Goal: Task Accomplishment & Management: Manage account settings

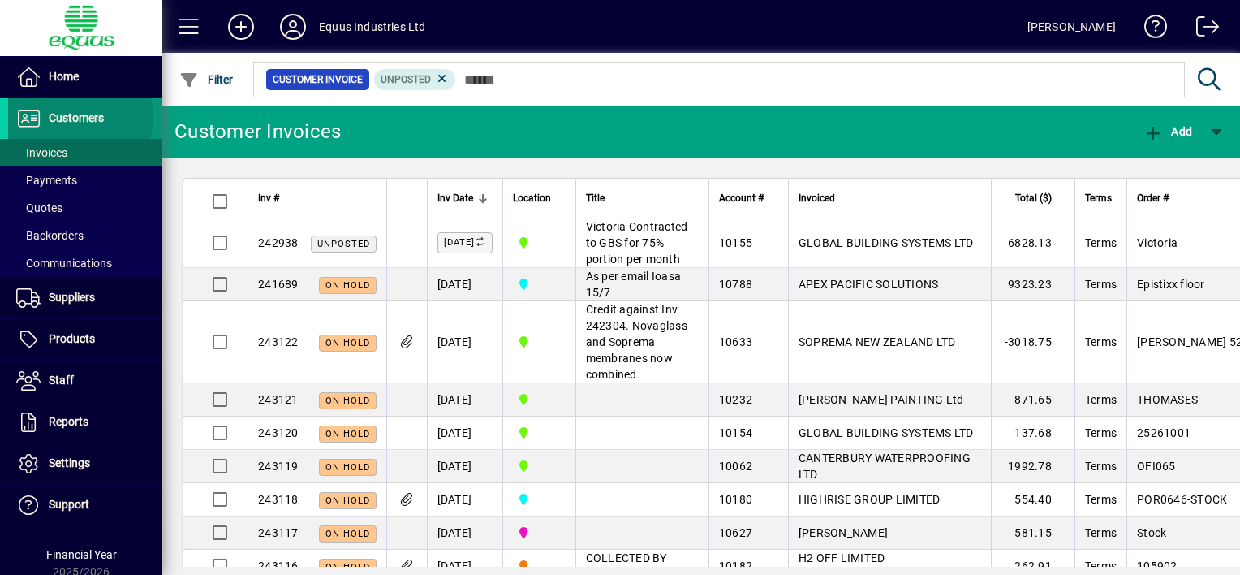
click at [72, 117] on span "Customers" at bounding box center [76, 117] width 55 height 13
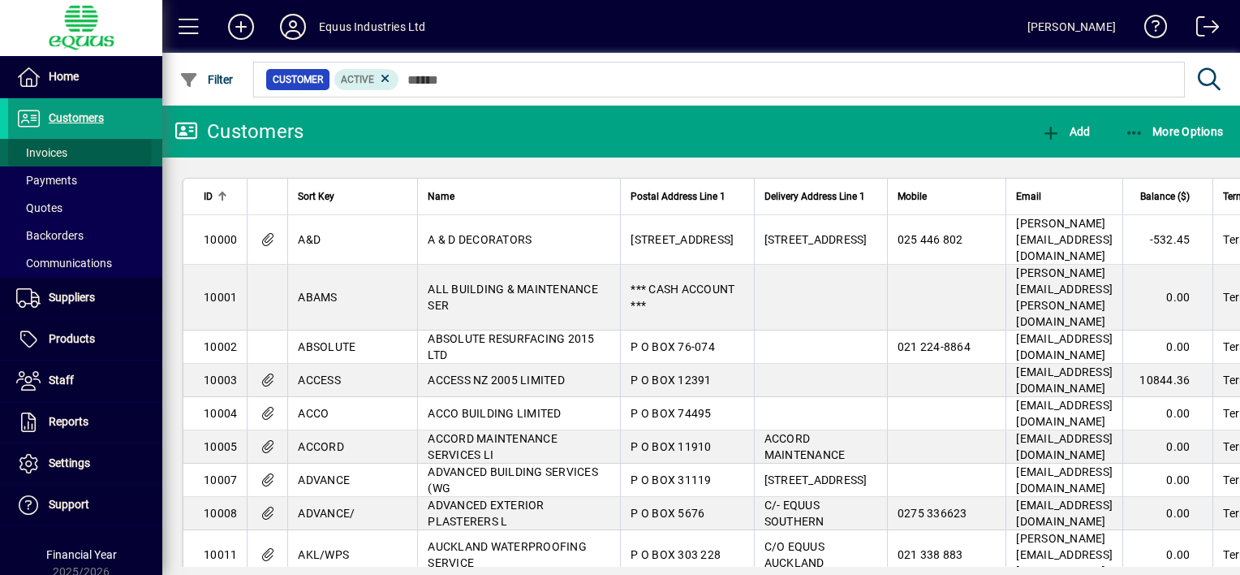
click at [69, 149] on span at bounding box center [85, 152] width 154 height 39
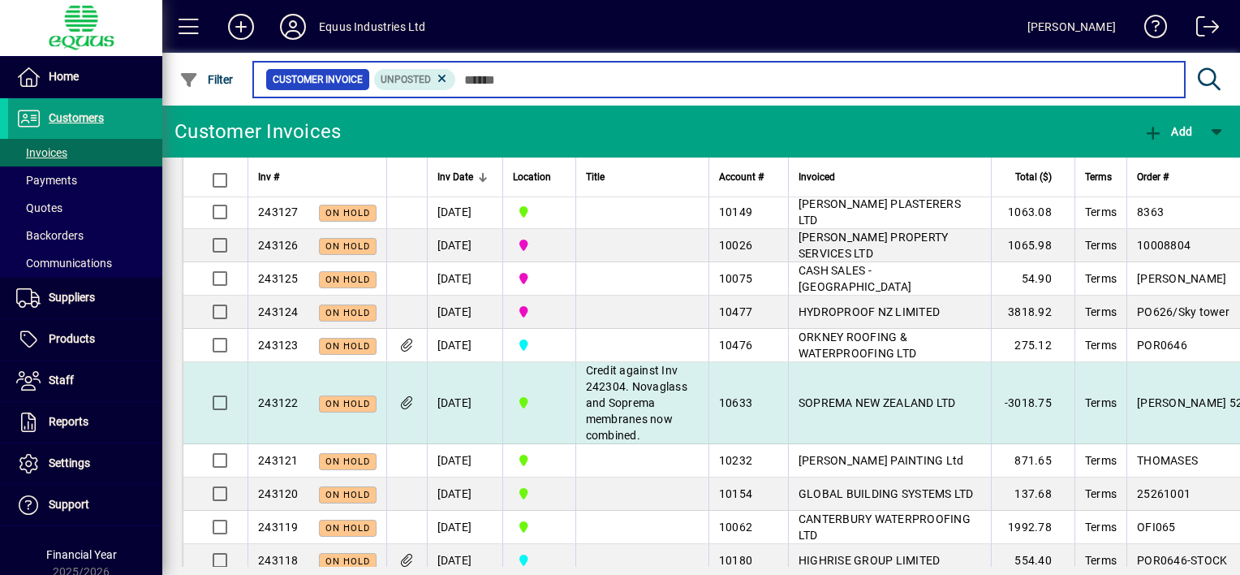
scroll to position [81, 0]
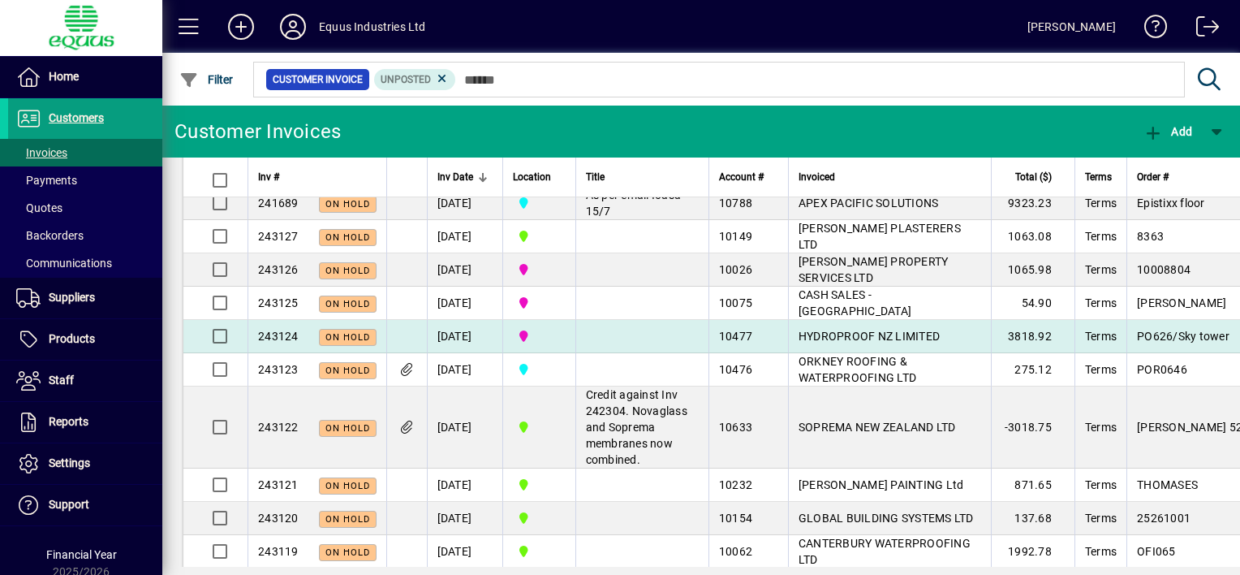
click at [617, 353] on td at bounding box center [641, 336] width 133 height 33
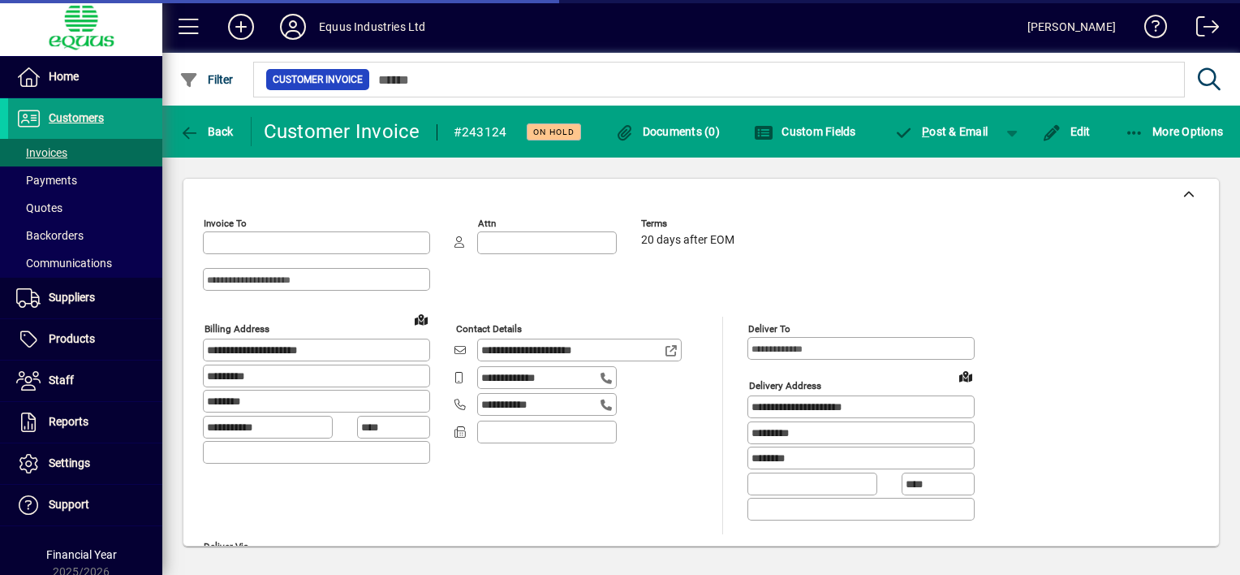
type input "**********"
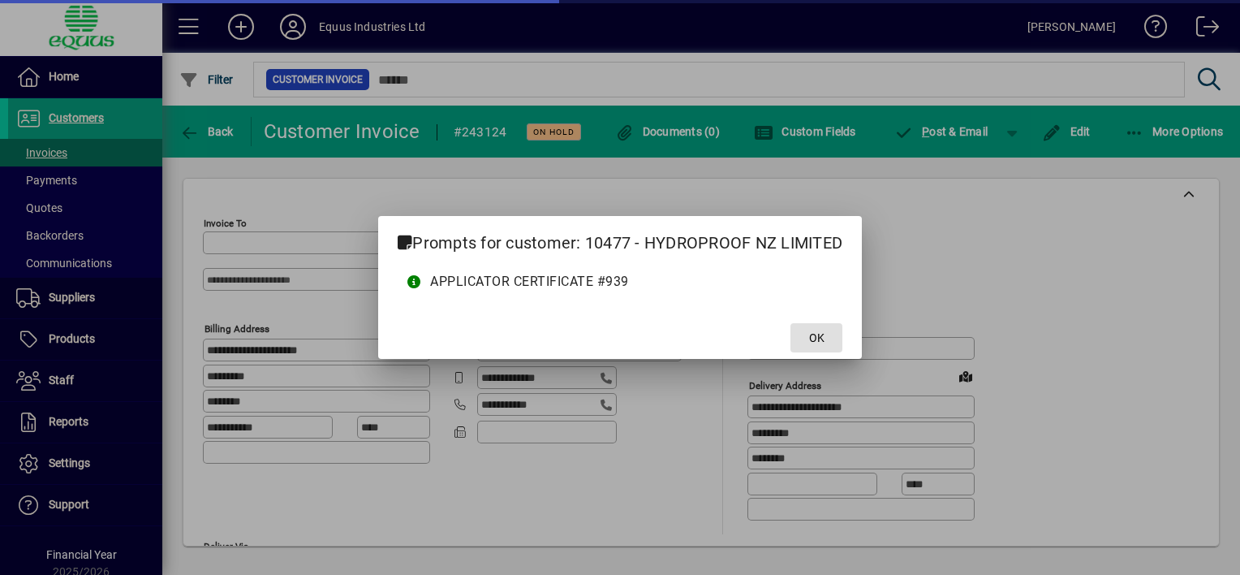
type input "**********"
click at [805, 331] on span at bounding box center [817, 337] width 52 height 39
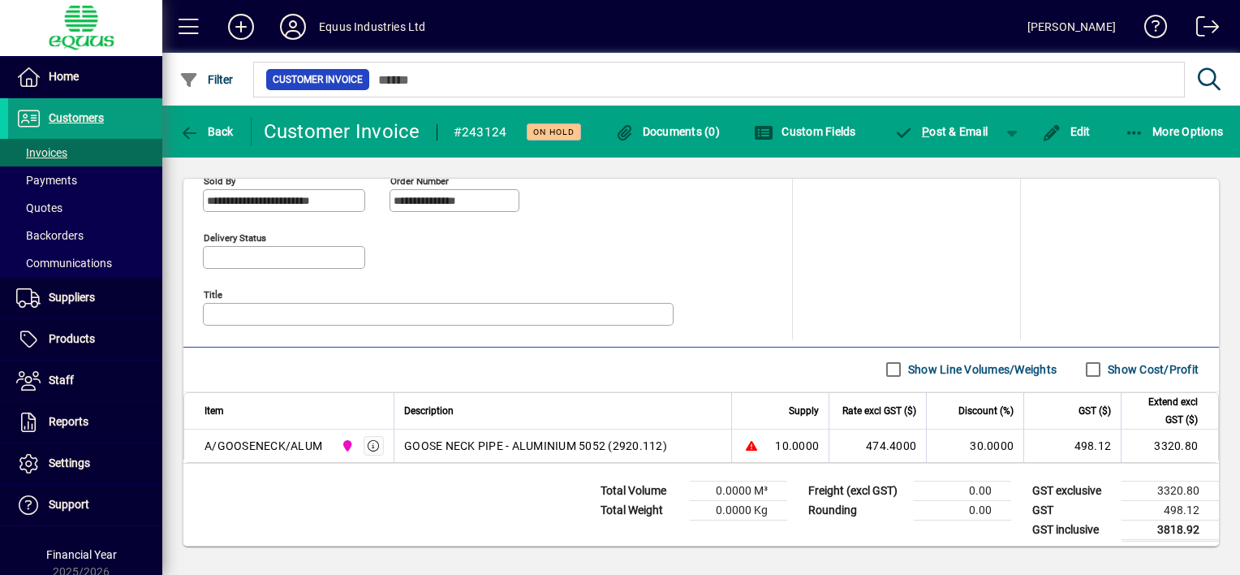
scroll to position [751, 0]
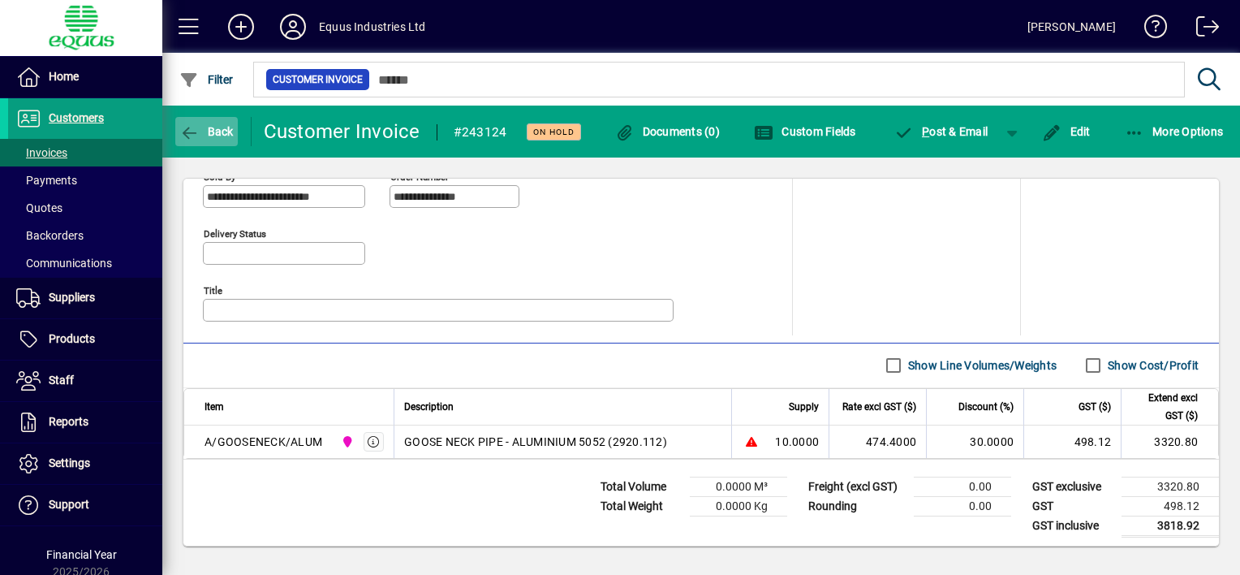
click at [192, 129] on icon "button" at bounding box center [189, 133] width 20 height 16
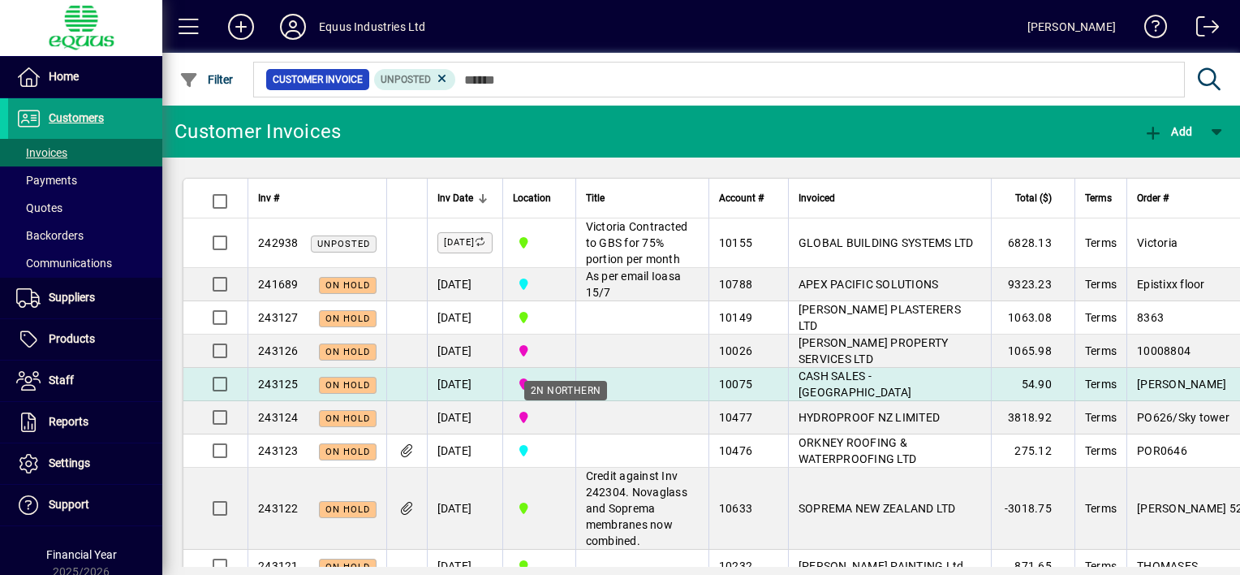
click at [566, 393] on span "2N NORTHERN" at bounding box center [539, 384] width 53 height 18
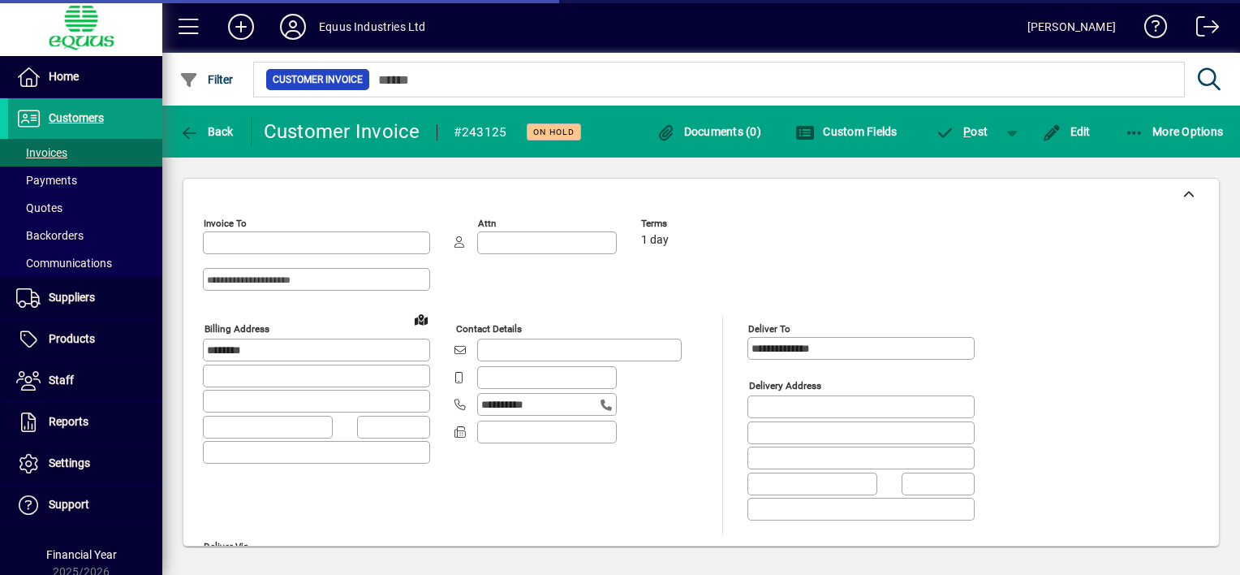
type input "**********"
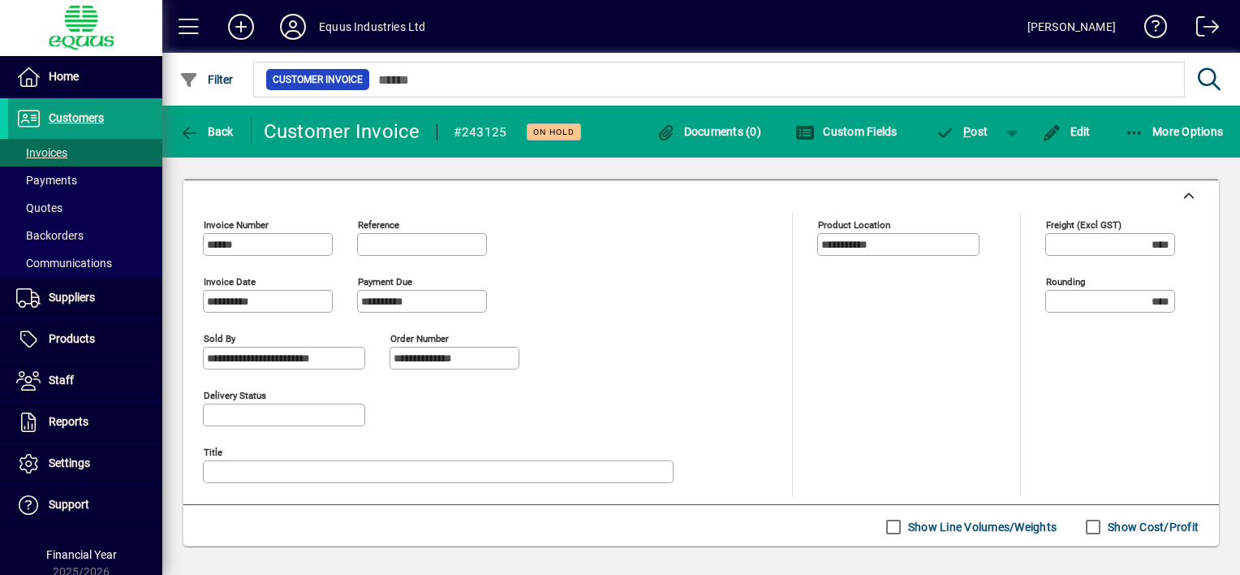
scroll to position [346, 0]
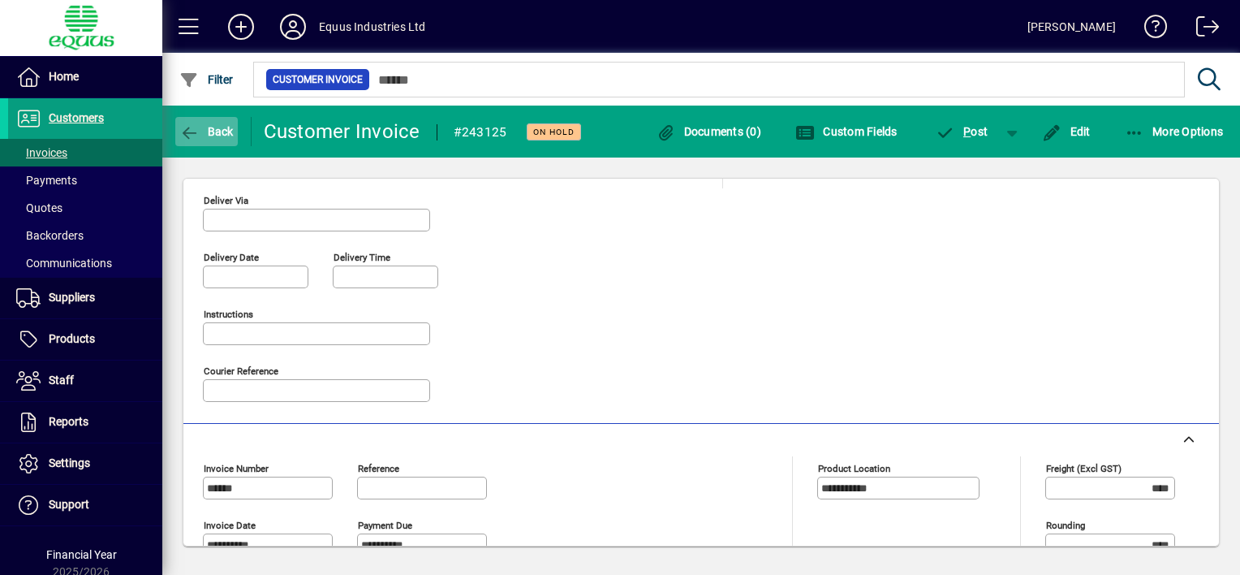
click at [195, 130] on icon "button" at bounding box center [189, 133] width 20 height 16
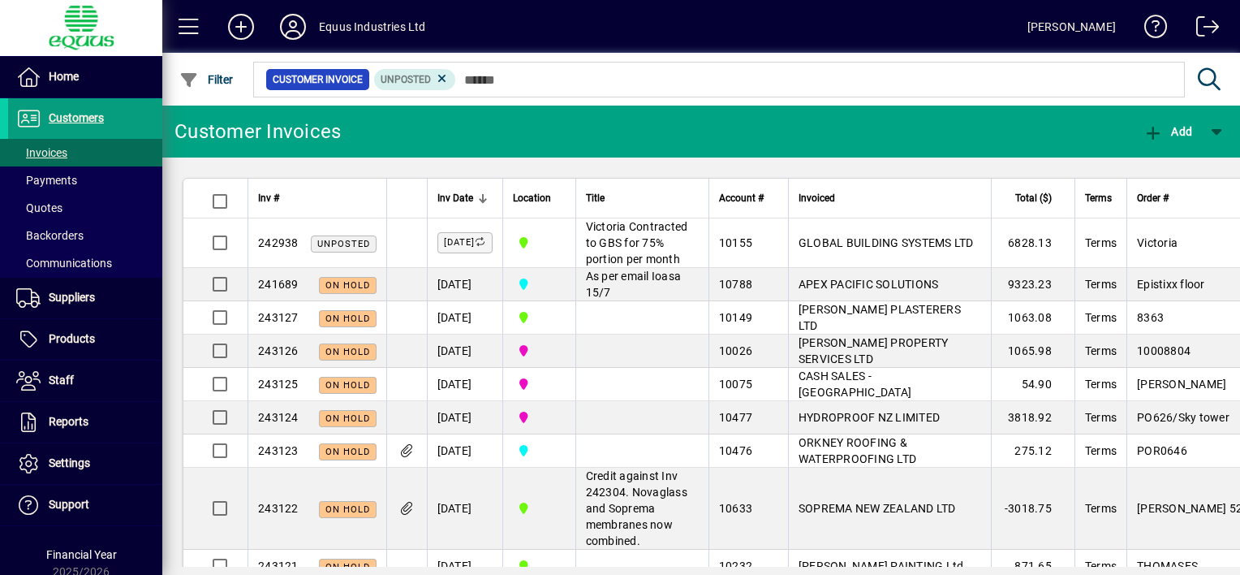
click at [662, 368] on td at bounding box center [641, 350] width 133 height 33
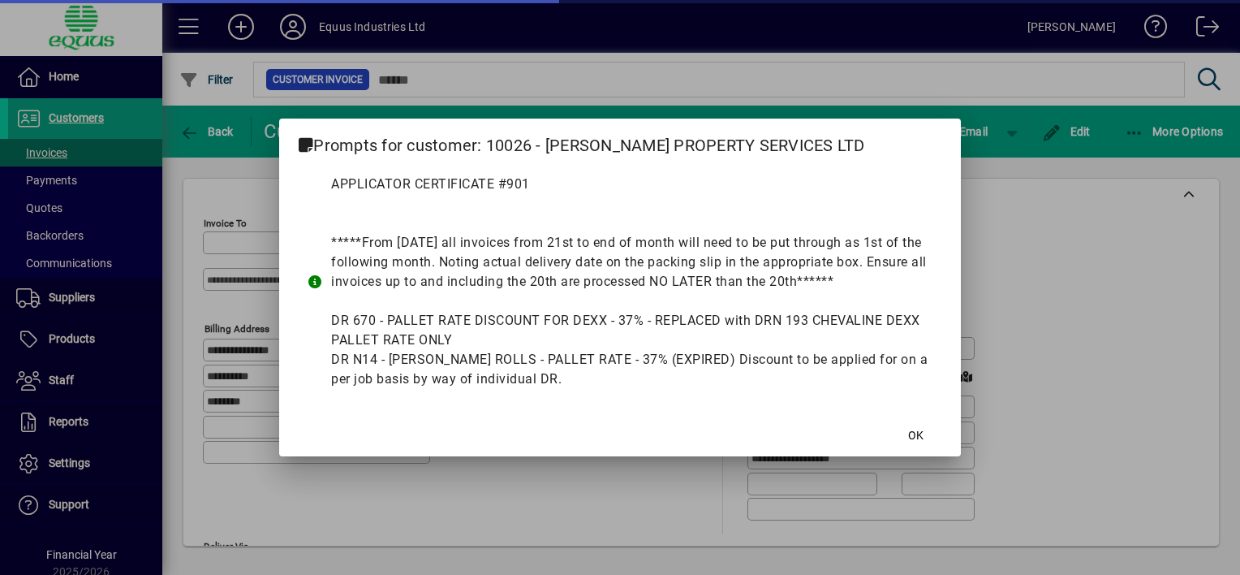
type input "**********"
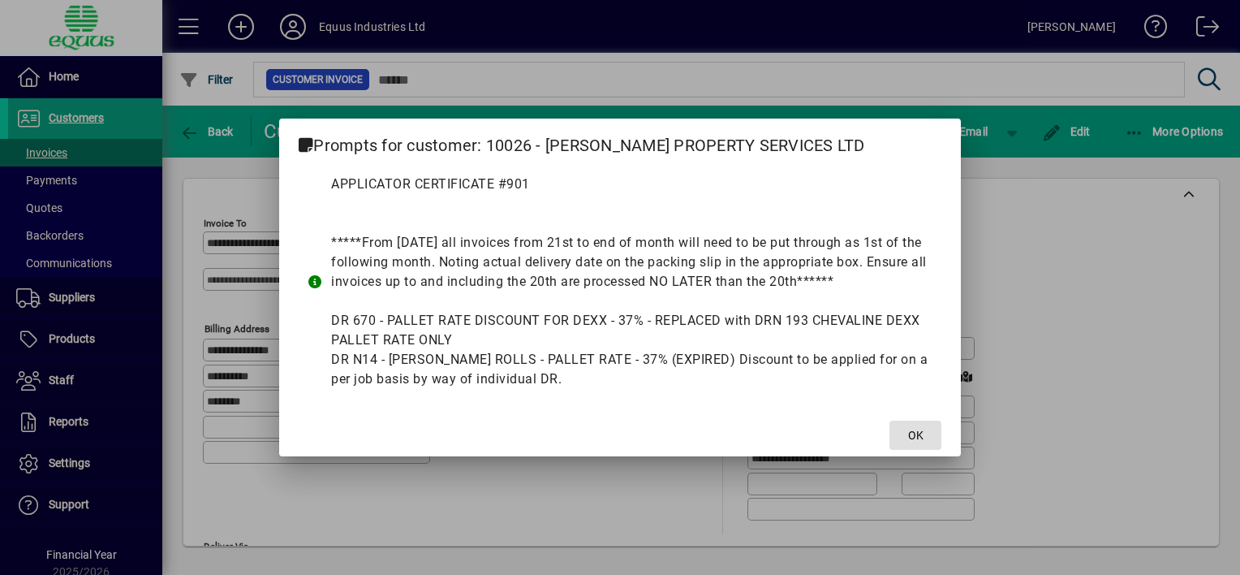
click at [916, 438] on span "OK" at bounding box center [915, 435] width 15 height 17
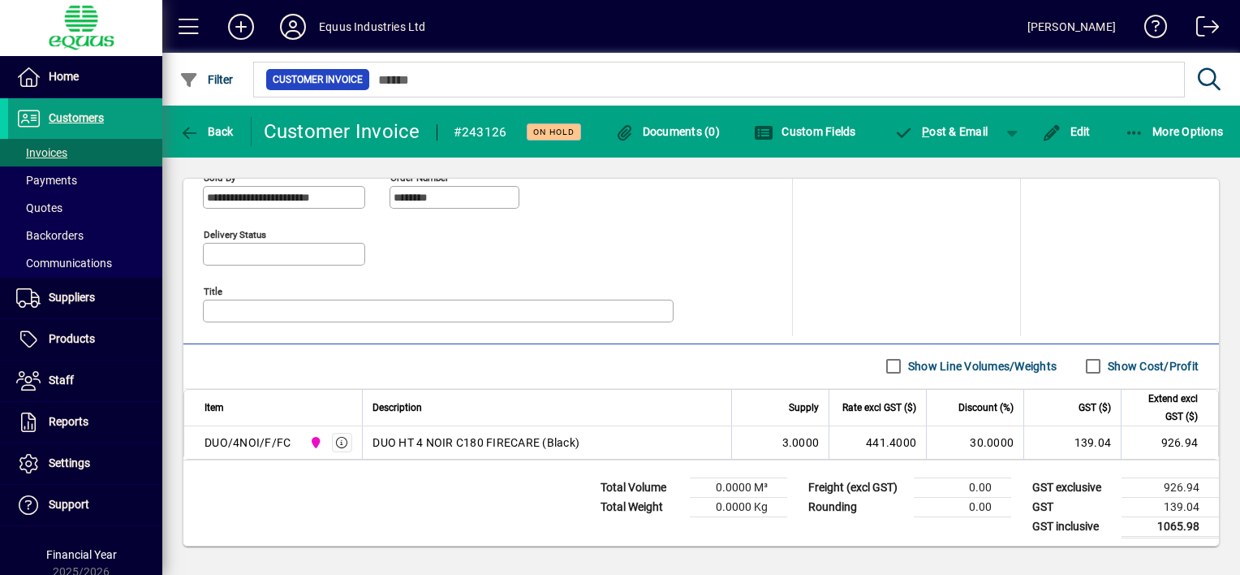
scroll to position [751, 0]
click at [91, 120] on span "Customers" at bounding box center [76, 117] width 55 height 13
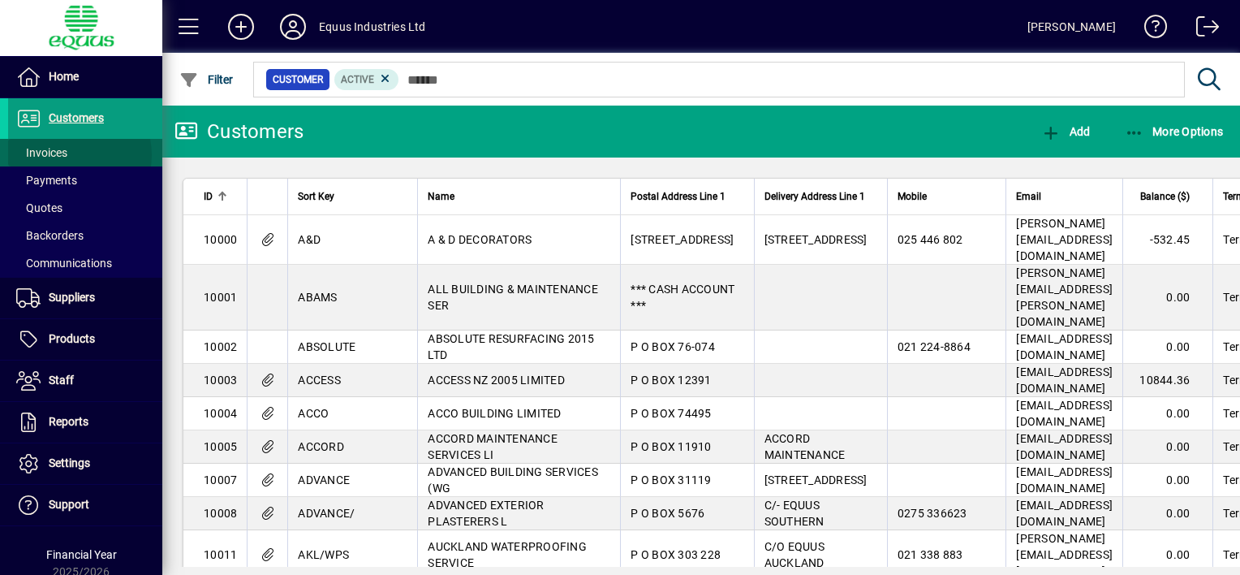
click at [68, 155] on span at bounding box center [85, 152] width 154 height 39
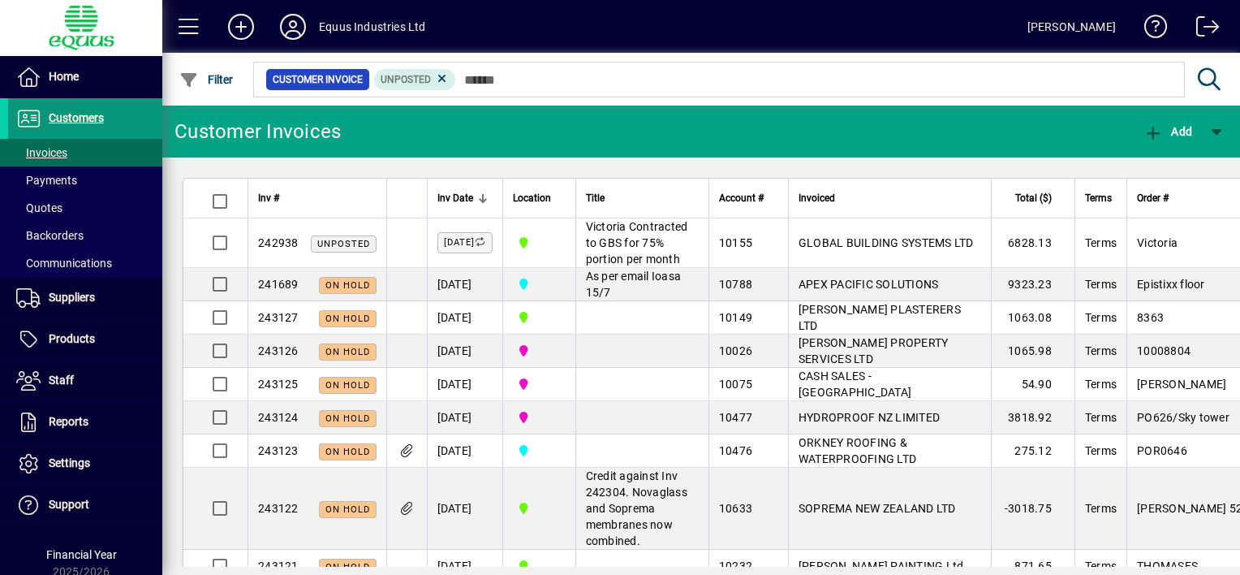
click at [49, 119] on span "Customers" at bounding box center [76, 117] width 55 height 13
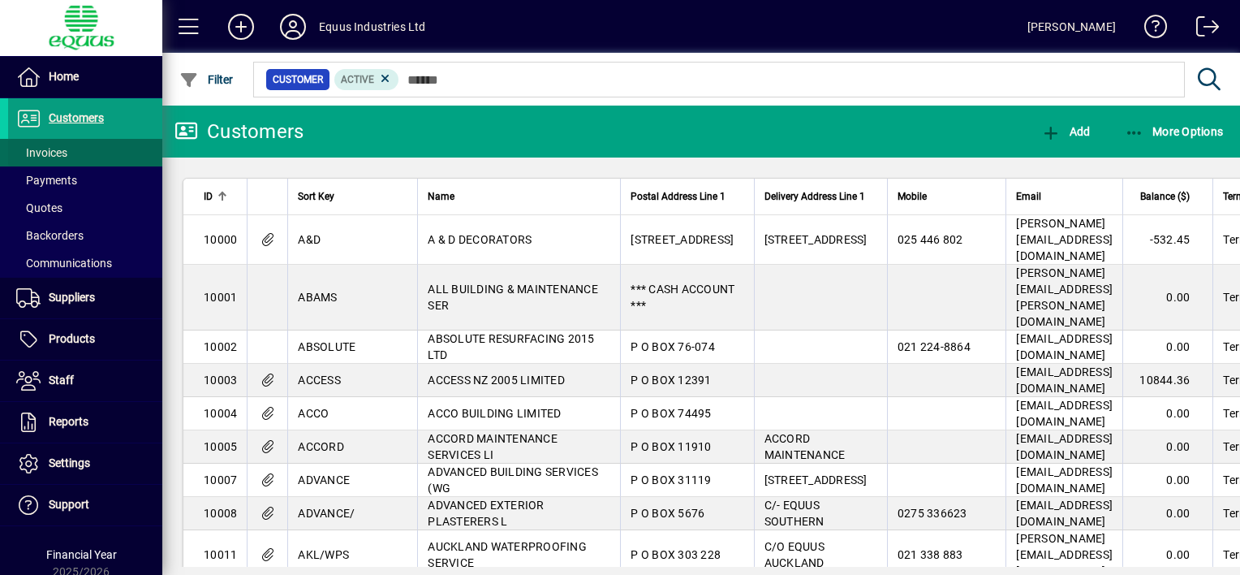
click at [50, 152] on span "Invoices" at bounding box center [41, 152] width 51 height 13
